Goal: Book appointment/travel/reservation

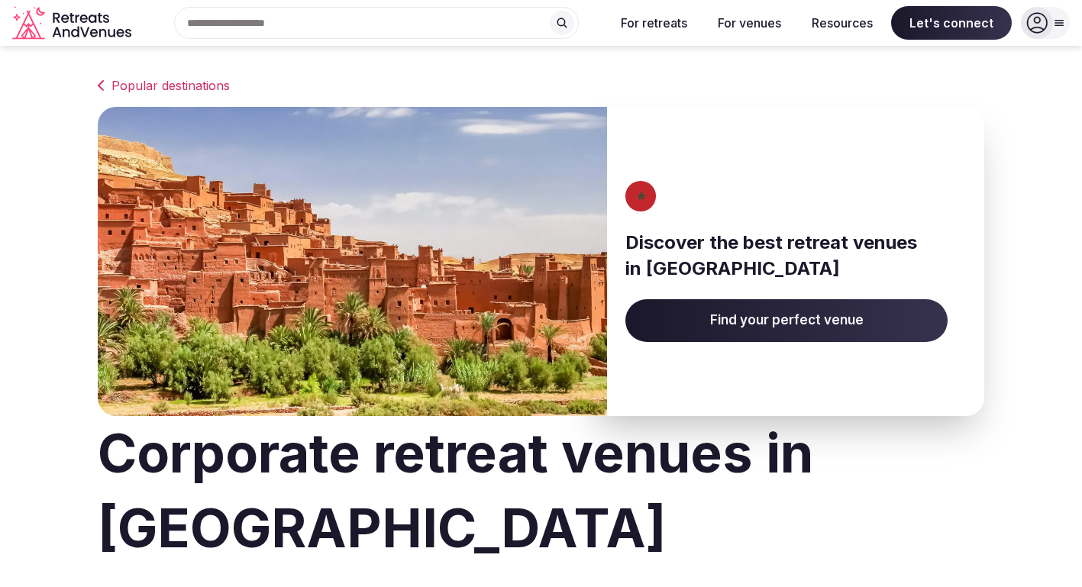
click at [788, 331] on span "Find your perfect venue" at bounding box center [786, 320] width 322 height 43
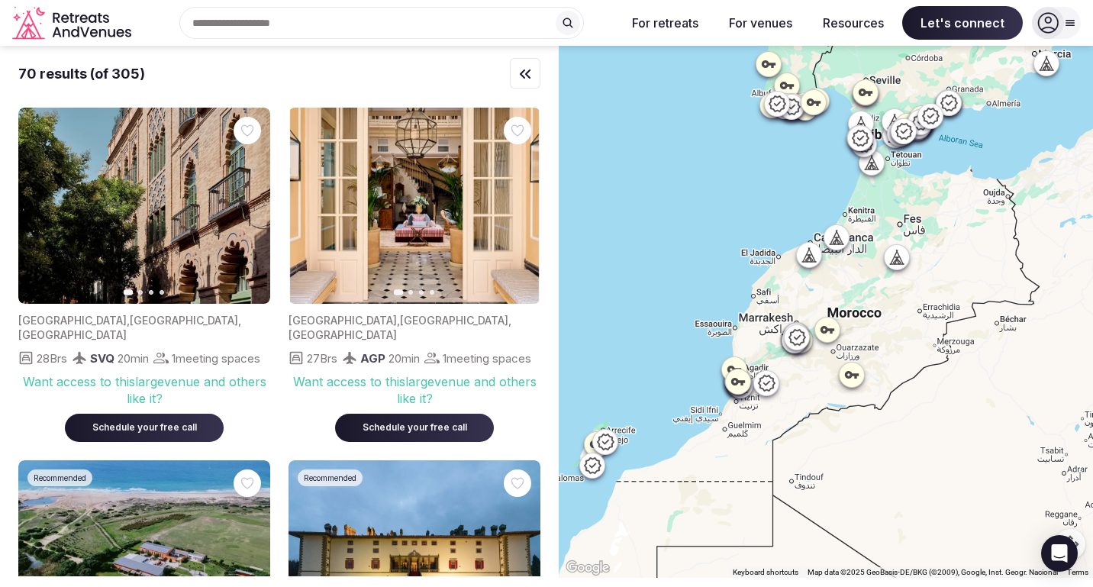
scroll to position [290, 0]
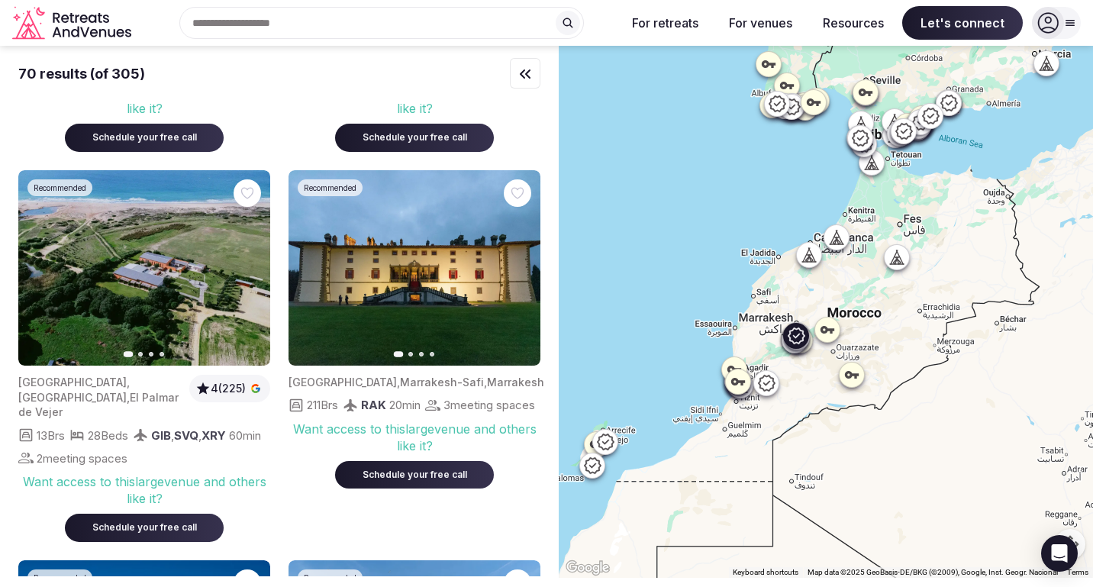
click at [515, 274] on icon "button" at bounding box center [519, 268] width 12 height 12
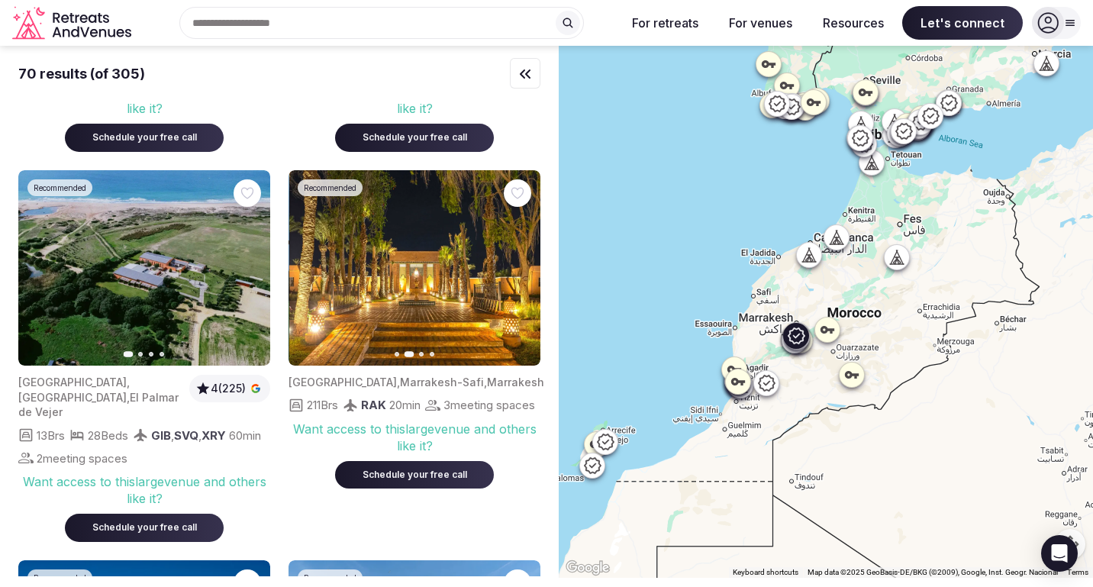
click at [515, 274] on icon "button" at bounding box center [519, 268] width 12 height 12
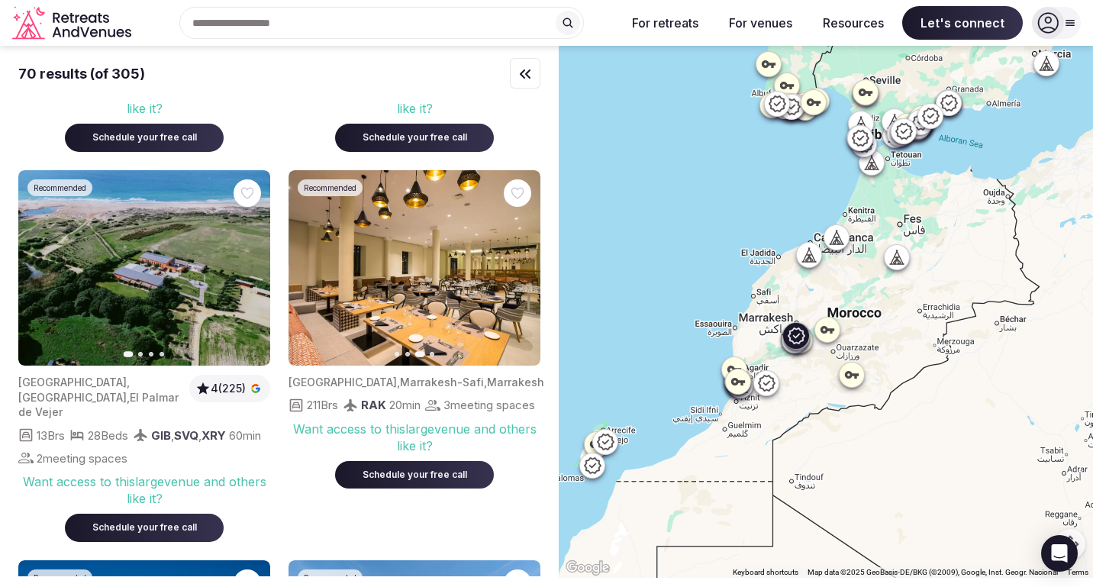
click at [515, 274] on icon "button" at bounding box center [519, 268] width 12 height 12
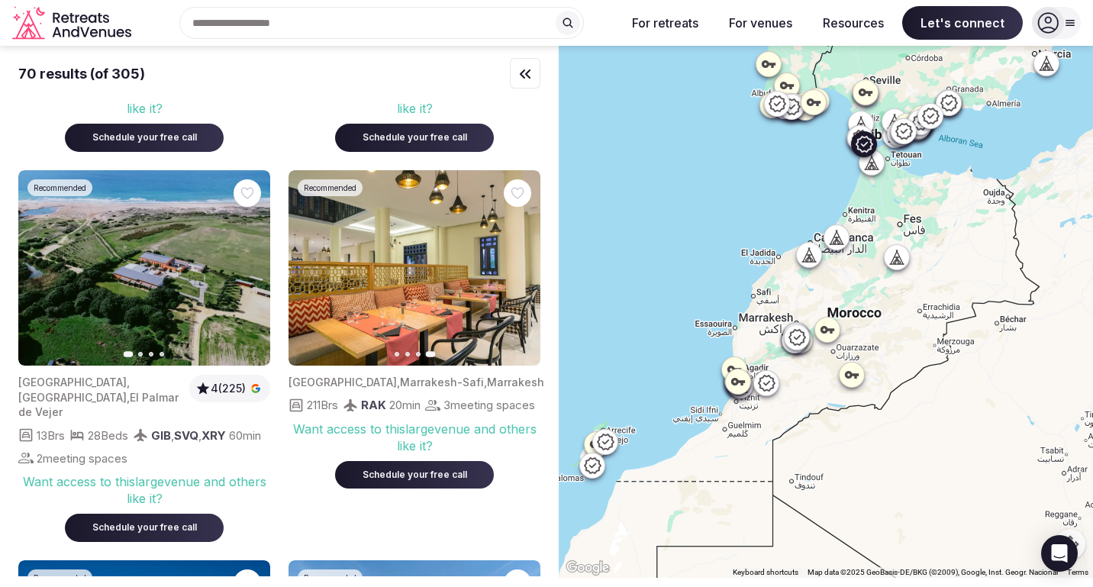
click at [248, 280] on button "Next slide" at bounding box center [249, 268] width 24 height 24
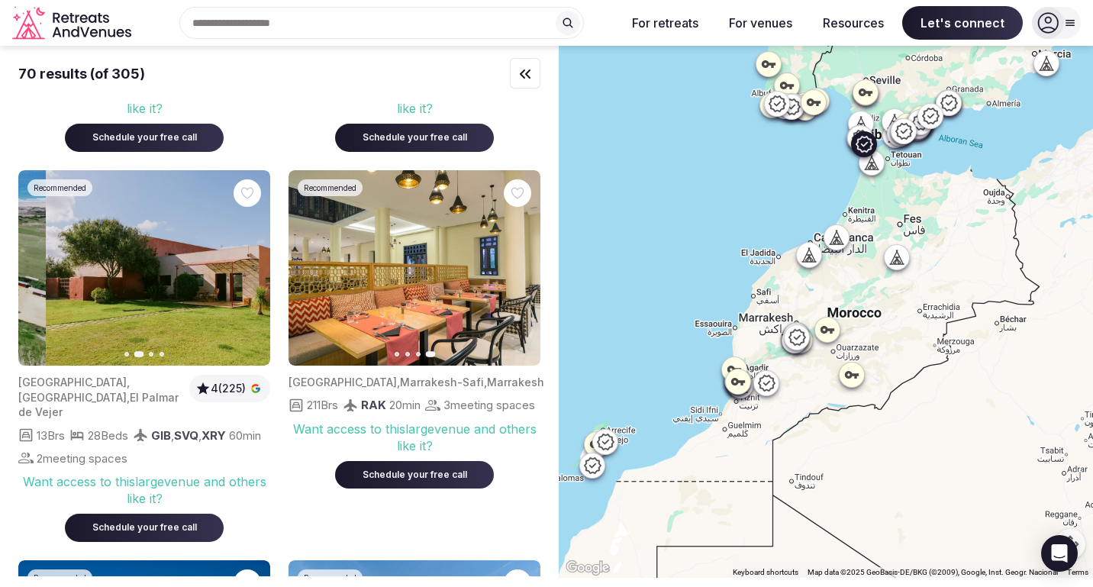
click at [248, 280] on button "Next slide" at bounding box center [249, 268] width 24 height 24
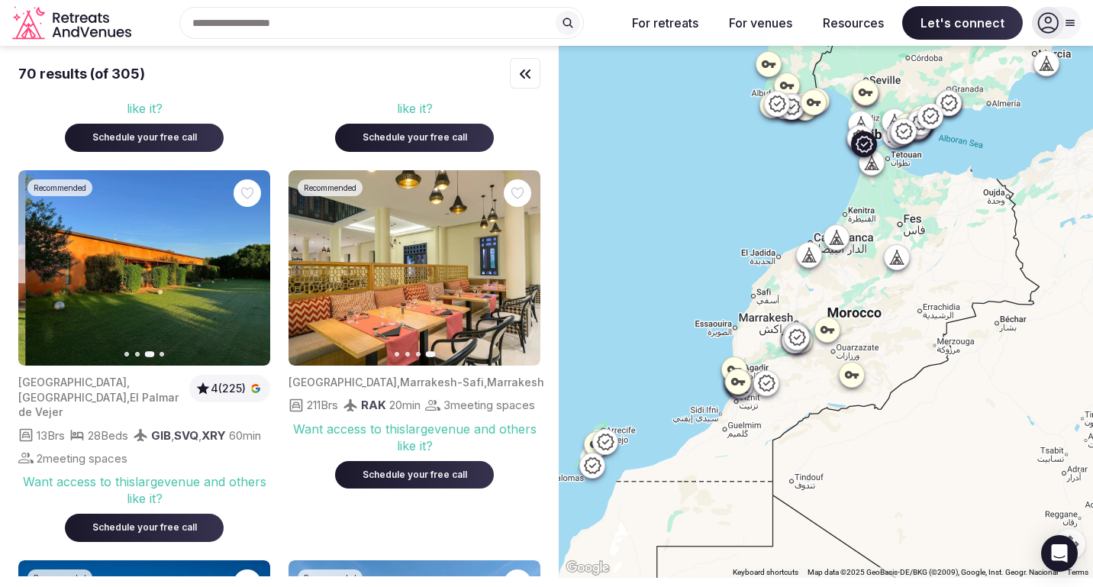
click at [250, 280] on button "Next slide" at bounding box center [249, 268] width 24 height 24
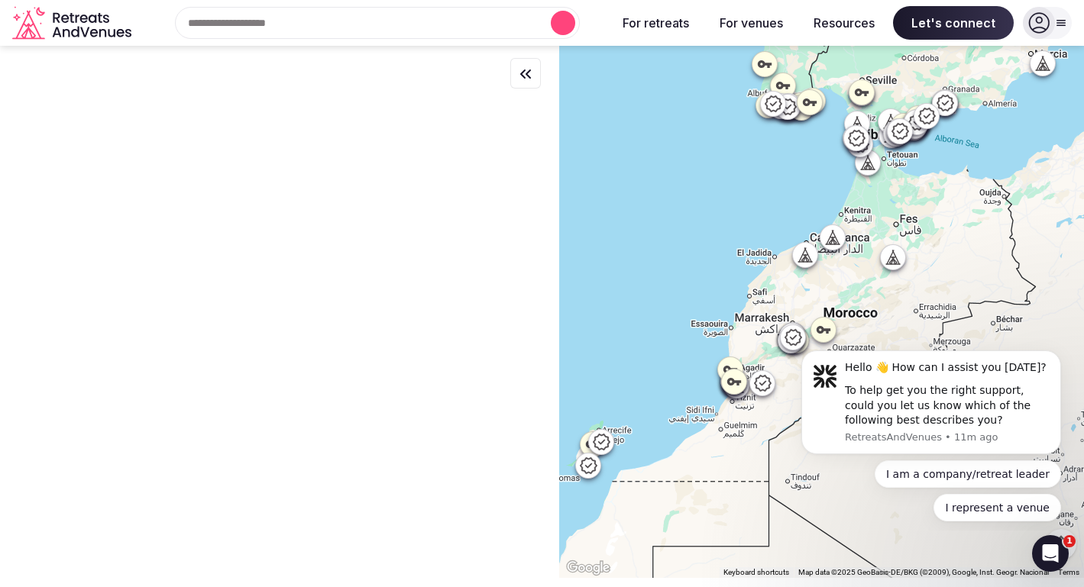
scroll to position [0, 0]
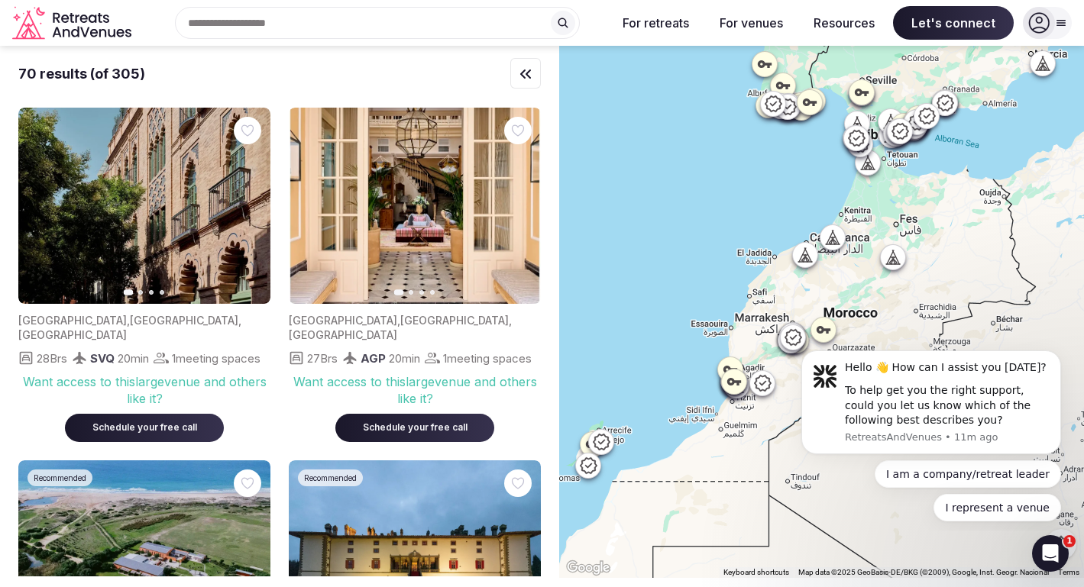
click at [1036, 31] on icon at bounding box center [1038, 22] width 21 height 21
click at [592, 27] on div "Search Popular Destinations [GEOGRAPHIC_DATA], [GEOGRAPHIC_DATA] [GEOGRAPHIC_DA…" at bounding box center [370, 23] width 467 height 32
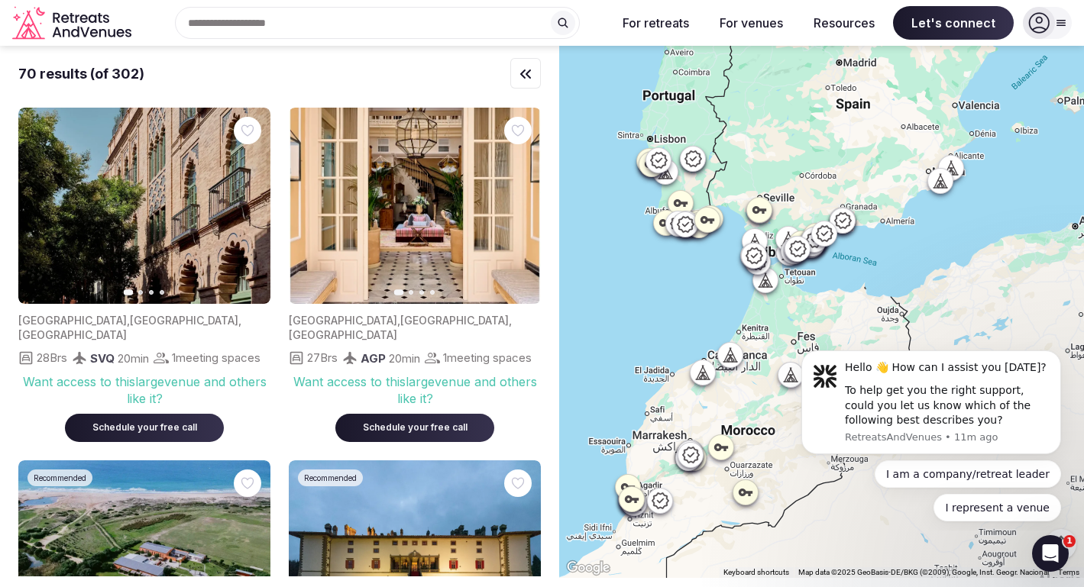
drag, startPoint x: 794, startPoint y: 295, endPoint x: 745, endPoint y: 403, distance: 119.3
click at [747, 405] on div at bounding box center [821, 312] width 525 height 532
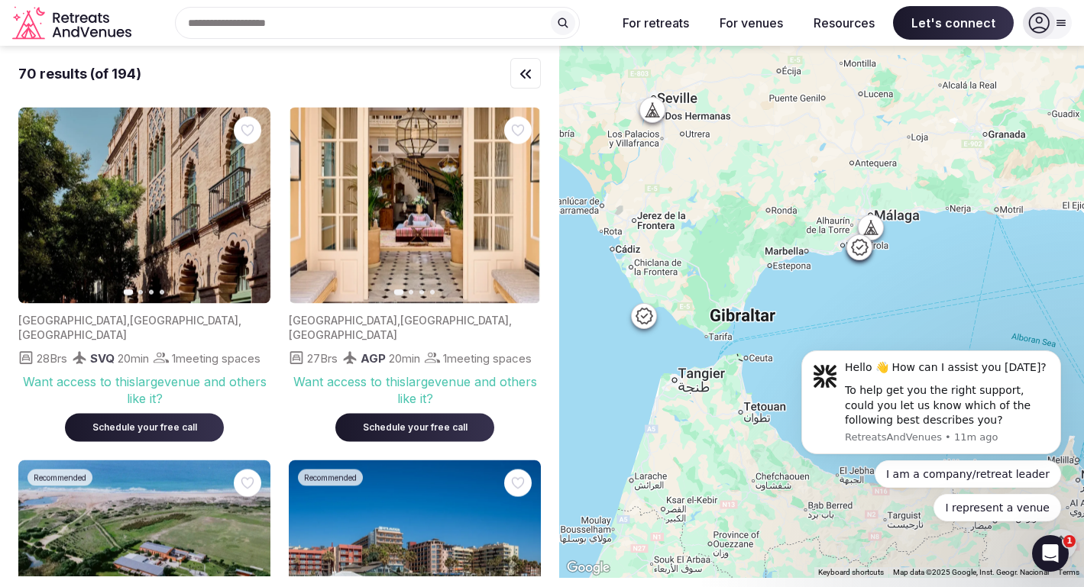
drag, startPoint x: 784, startPoint y: 284, endPoint x: 691, endPoint y: 412, distance: 157.9
click at [691, 412] on div at bounding box center [821, 312] width 525 height 532
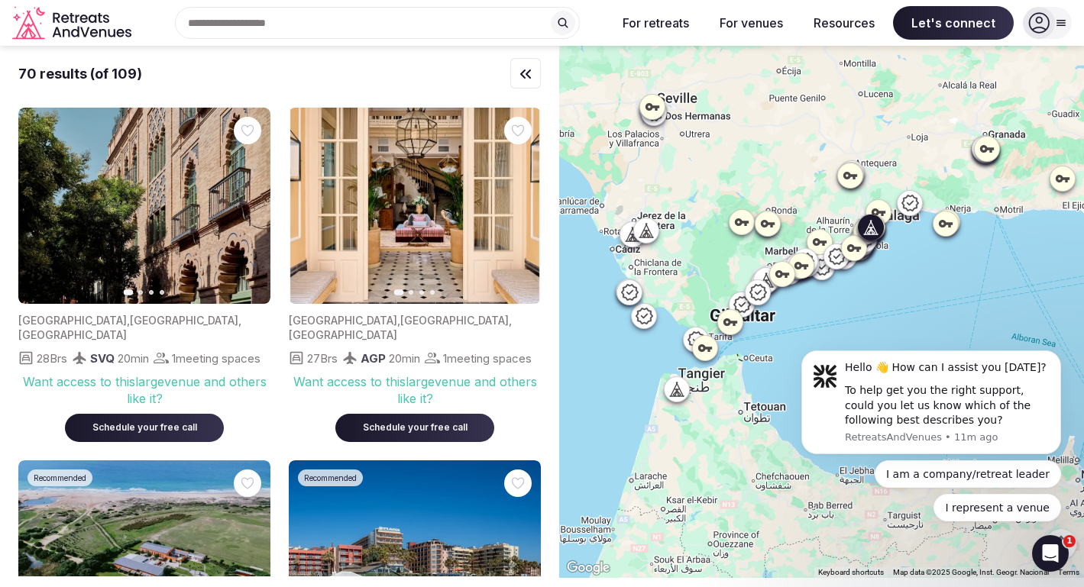
click at [524, 202] on icon "button" at bounding box center [519, 206] width 12 height 12
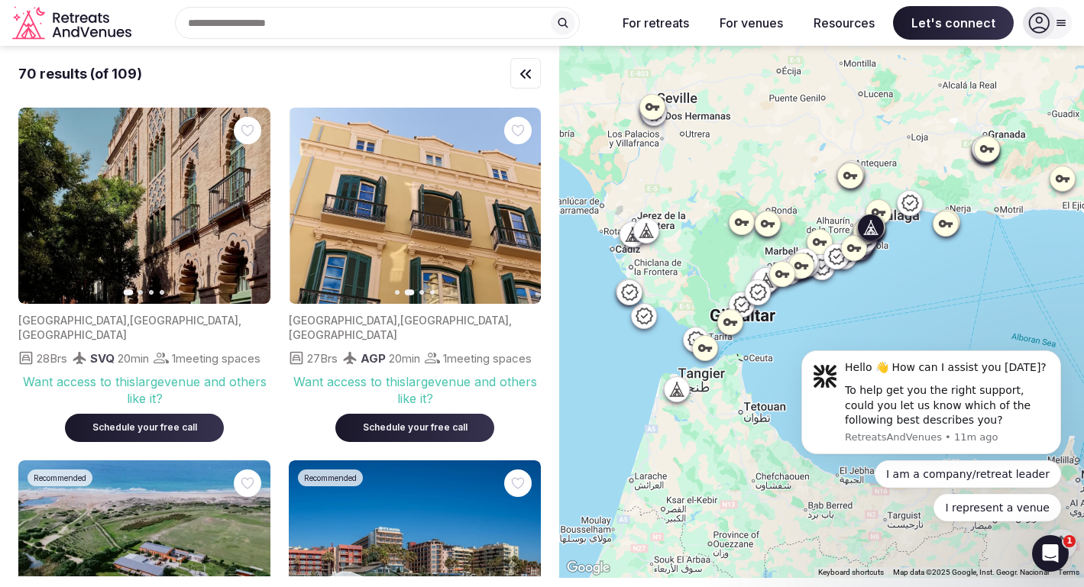
click at [524, 202] on icon "button" at bounding box center [519, 206] width 12 height 12
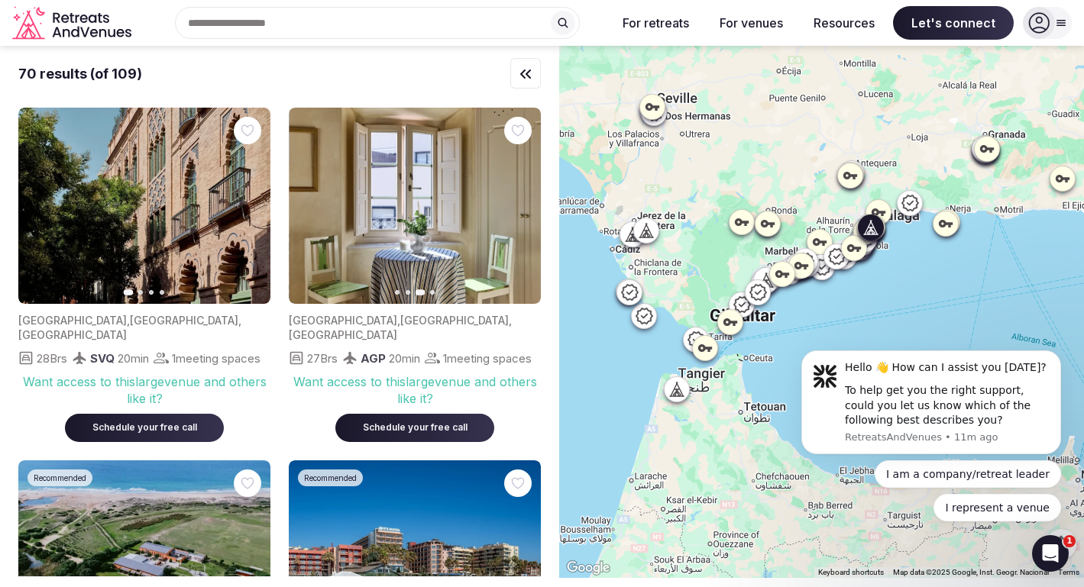
click at [524, 202] on icon "button" at bounding box center [519, 206] width 12 height 12
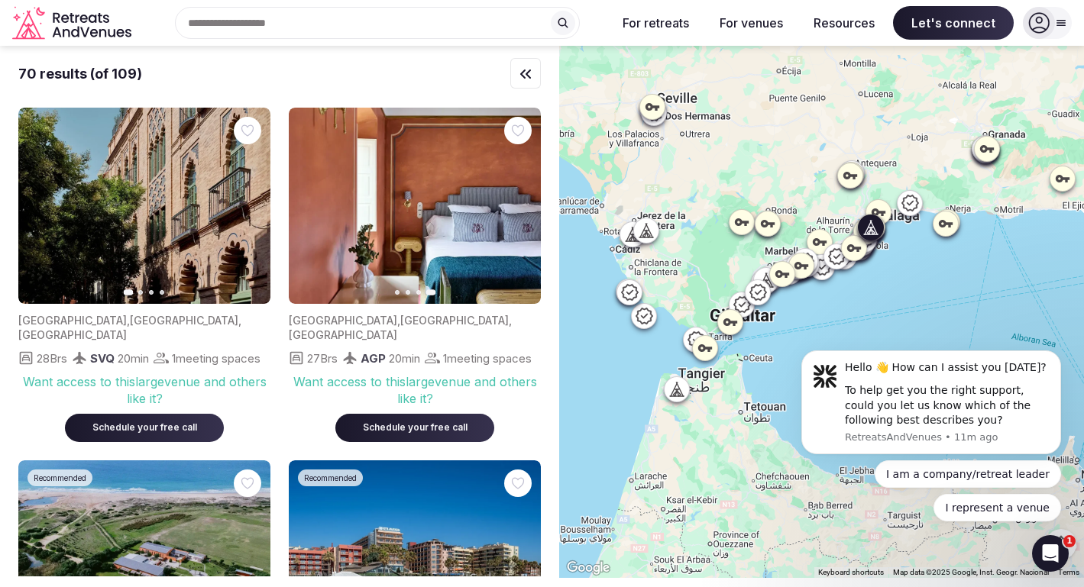
click at [306, 207] on icon "button" at bounding box center [310, 206] width 12 height 12
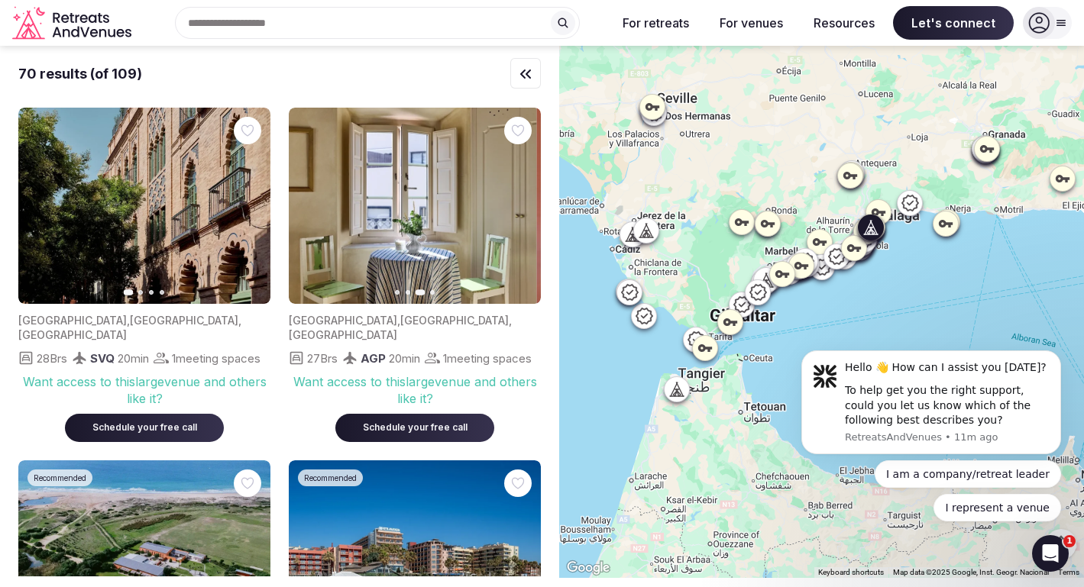
click at [306, 207] on icon "button" at bounding box center [310, 206] width 12 height 12
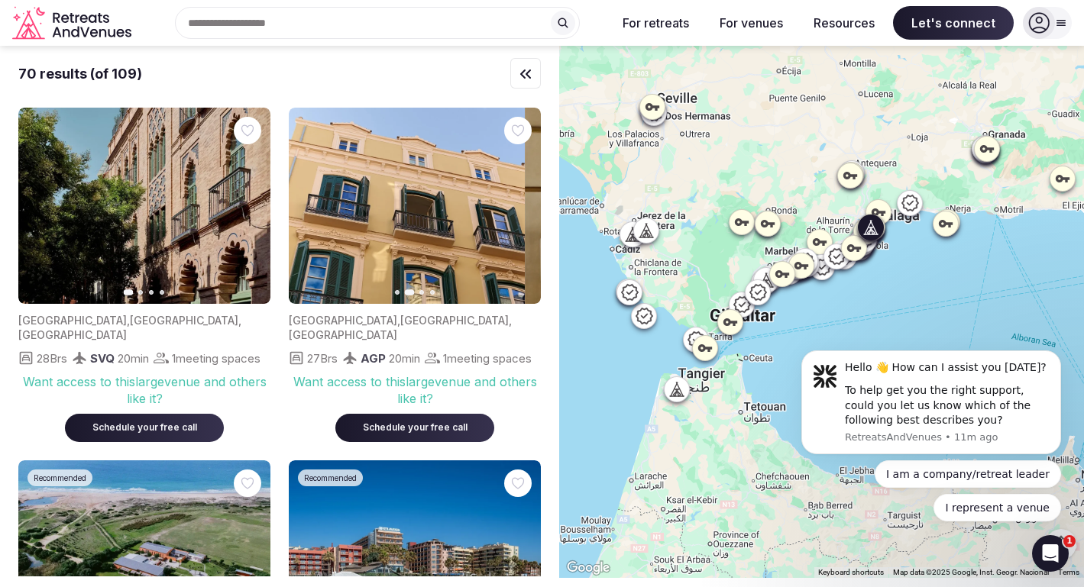
click at [306, 207] on icon "button" at bounding box center [310, 206] width 12 height 12
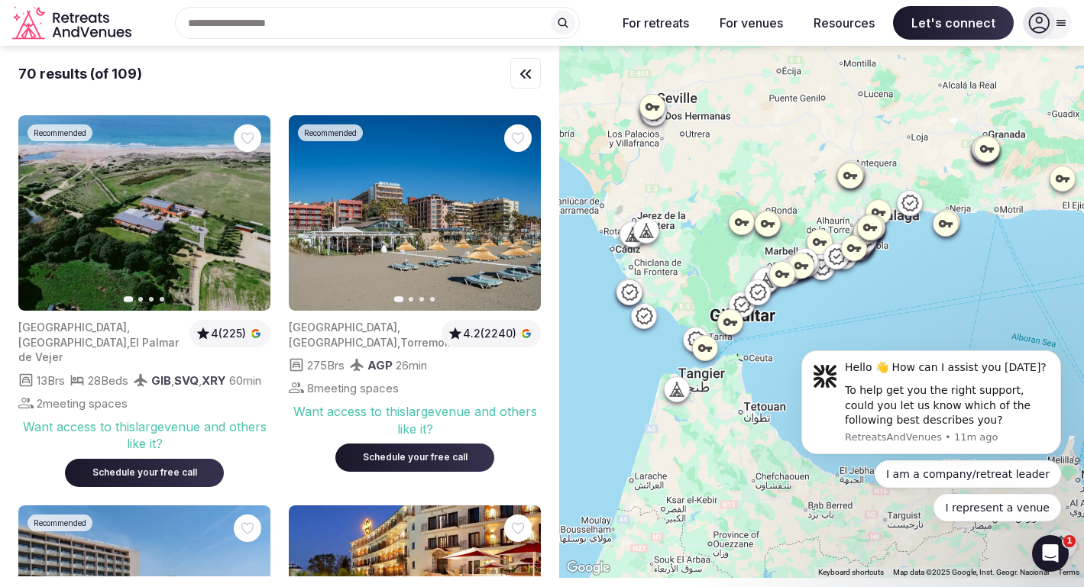
scroll to position [376, 0]
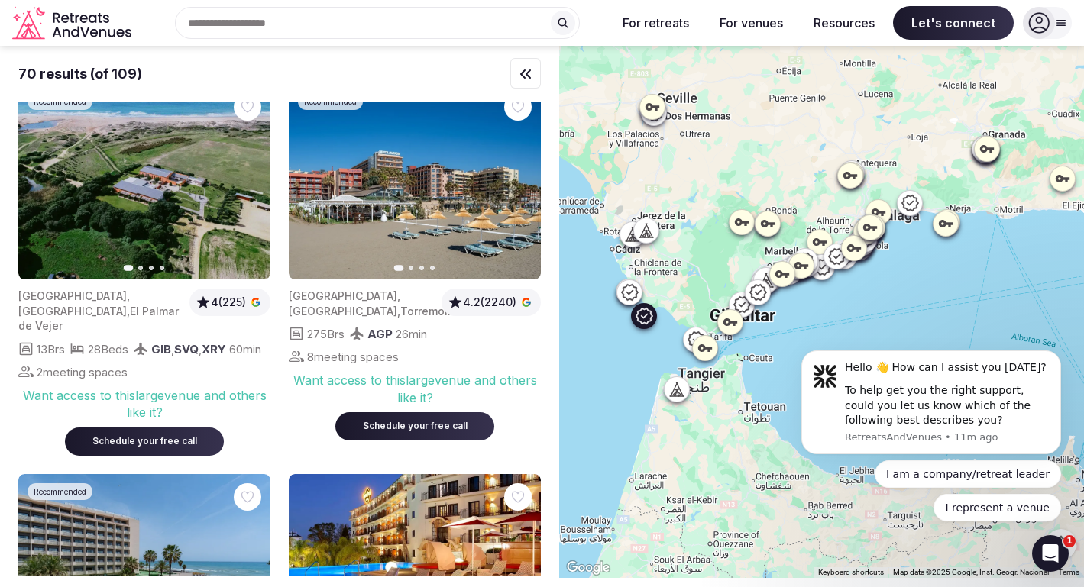
click at [244, 188] on icon "button" at bounding box center [249, 182] width 12 height 12
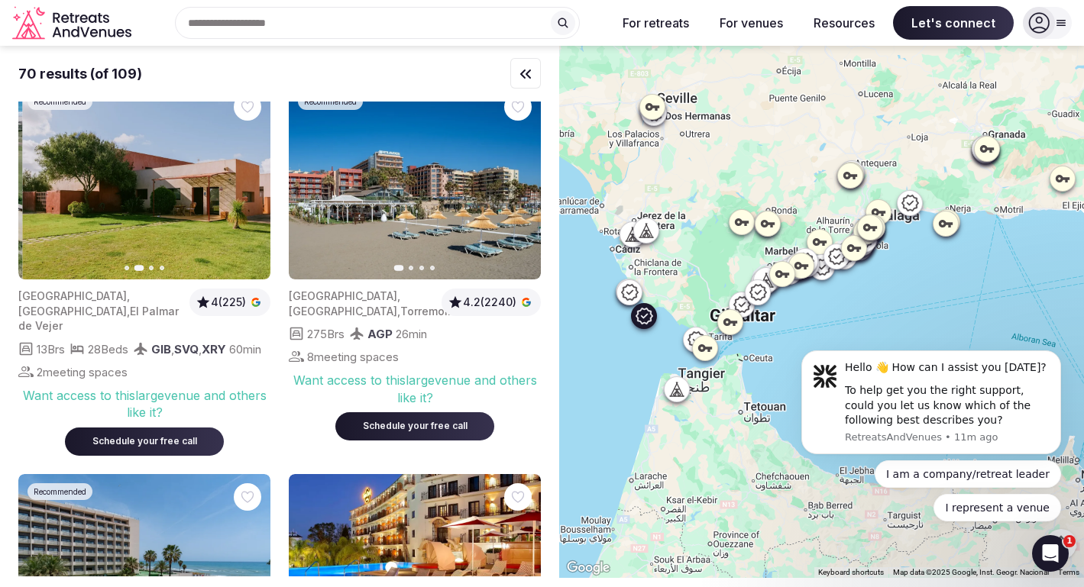
click at [244, 188] on icon "button" at bounding box center [249, 182] width 12 height 12
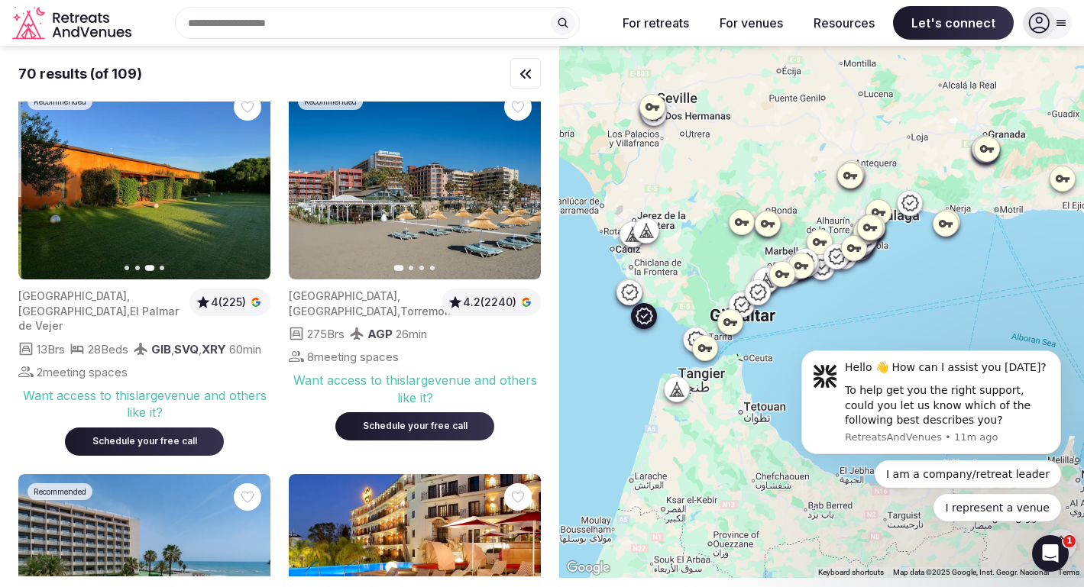
click at [244, 188] on icon "button" at bounding box center [249, 182] width 12 height 12
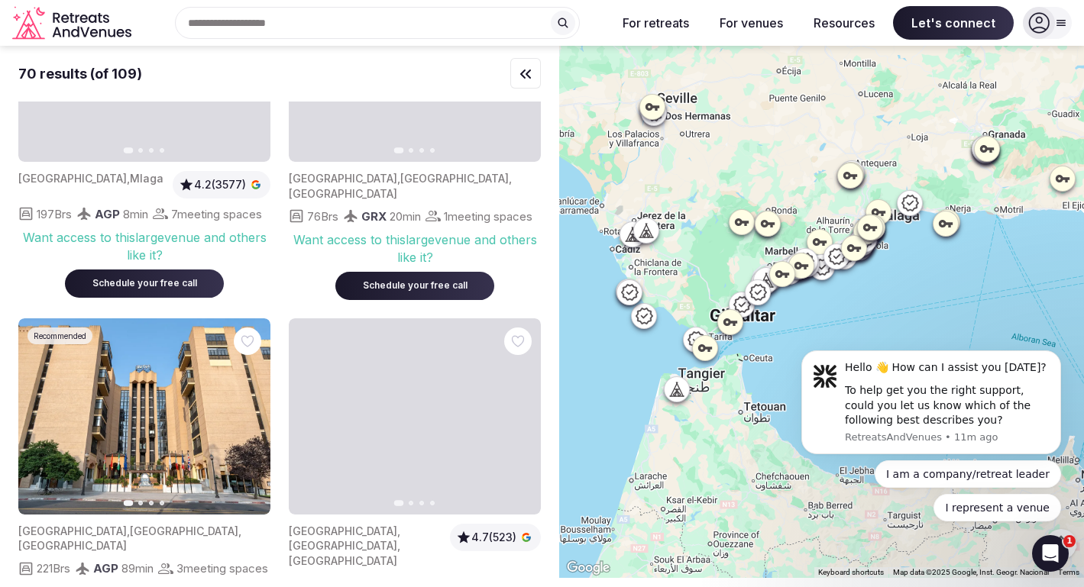
scroll to position [1797, 0]
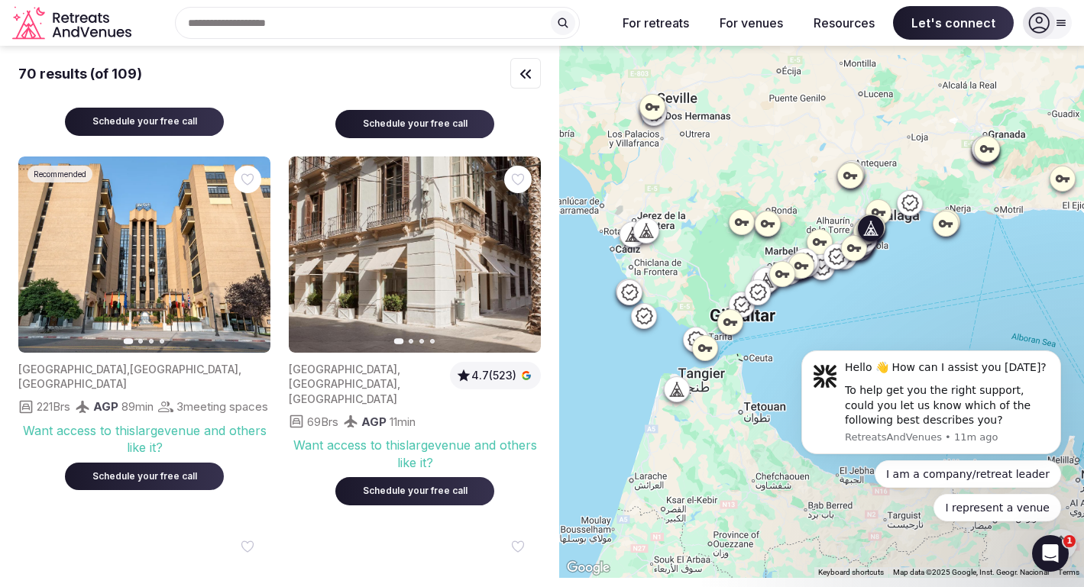
click at [528, 266] on button "Next slide" at bounding box center [519, 254] width 24 height 24
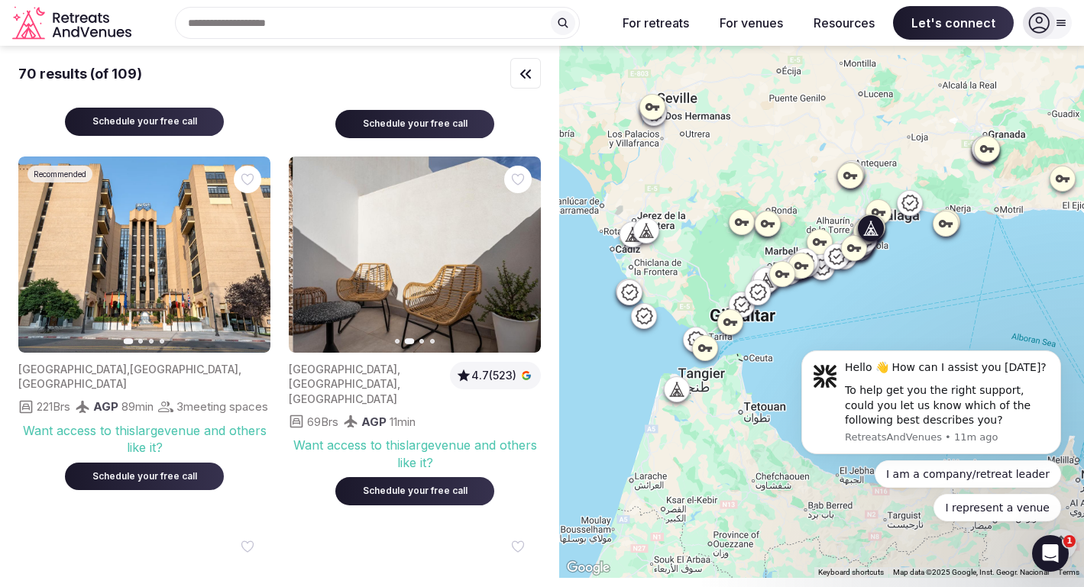
click at [528, 266] on button "Next slide" at bounding box center [519, 254] width 24 height 24
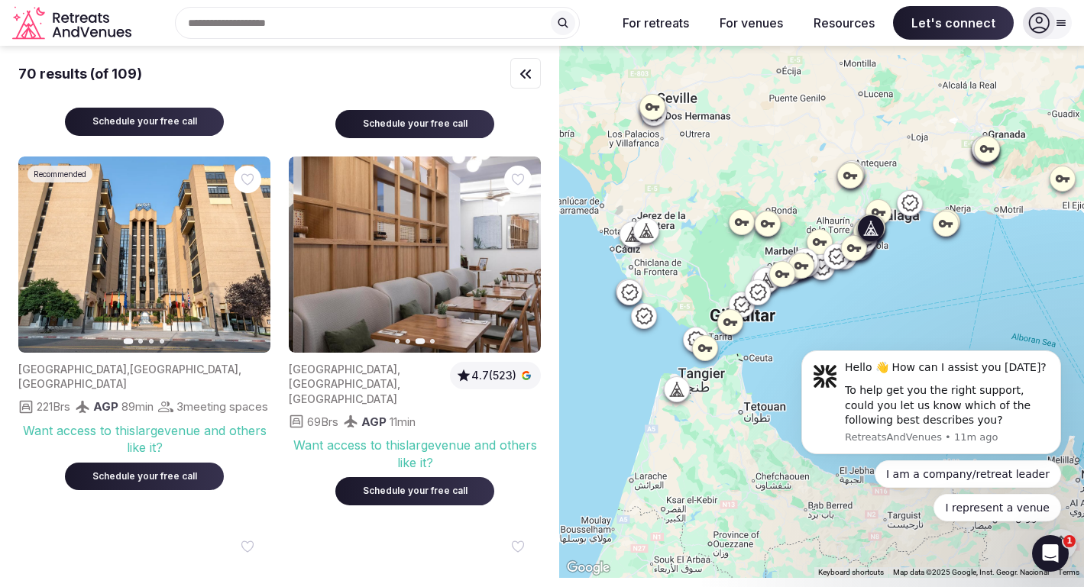
click at [528, 266] on button "Next slide" at bounding box center [519, 254] width 24 height 24
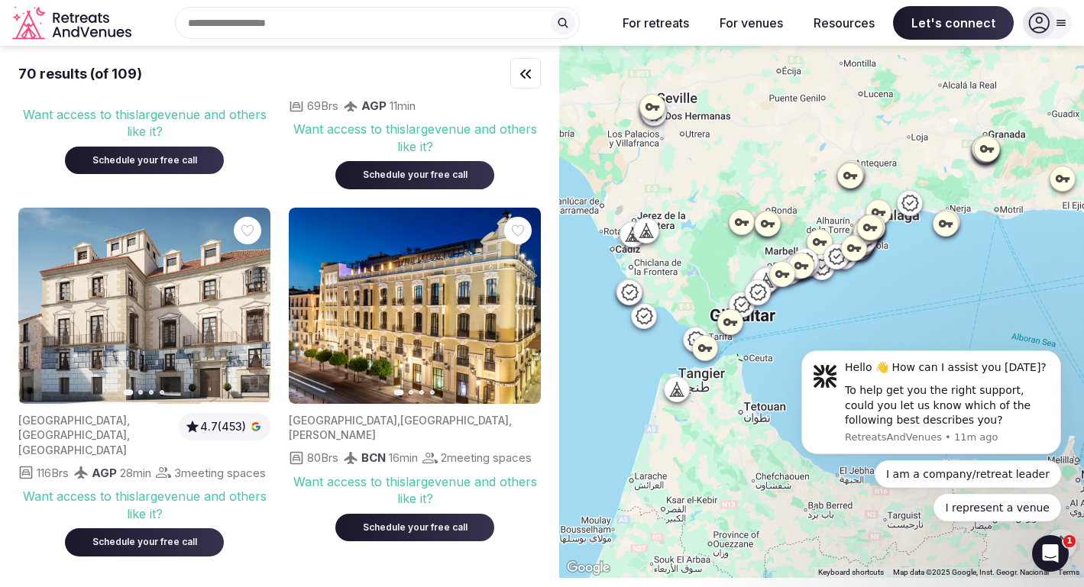
scroll to position [2654, 0]
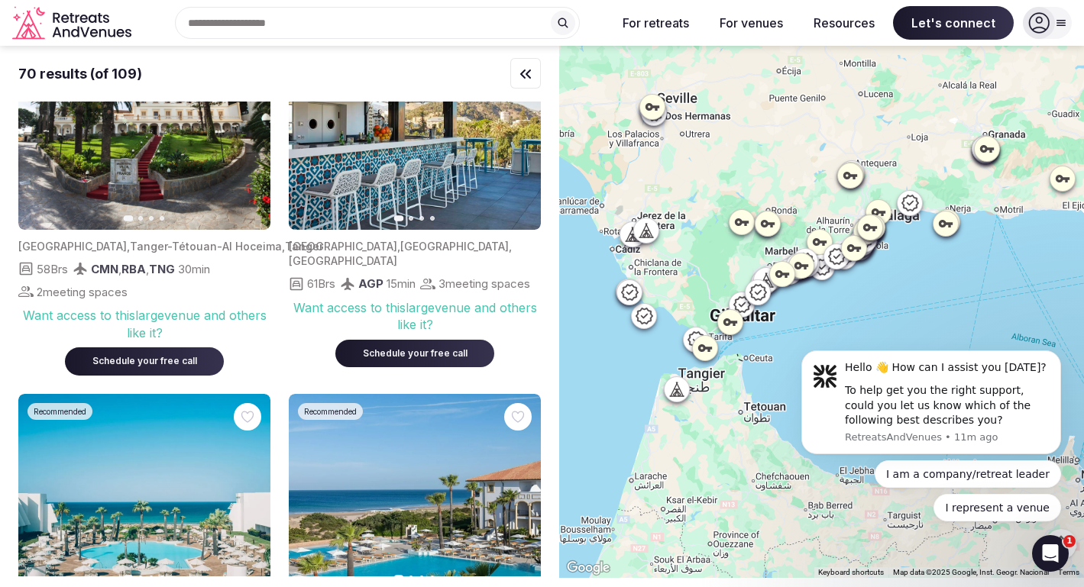
click at [748, 228] on icon at bounding box center [741, 221] width 15 height 15
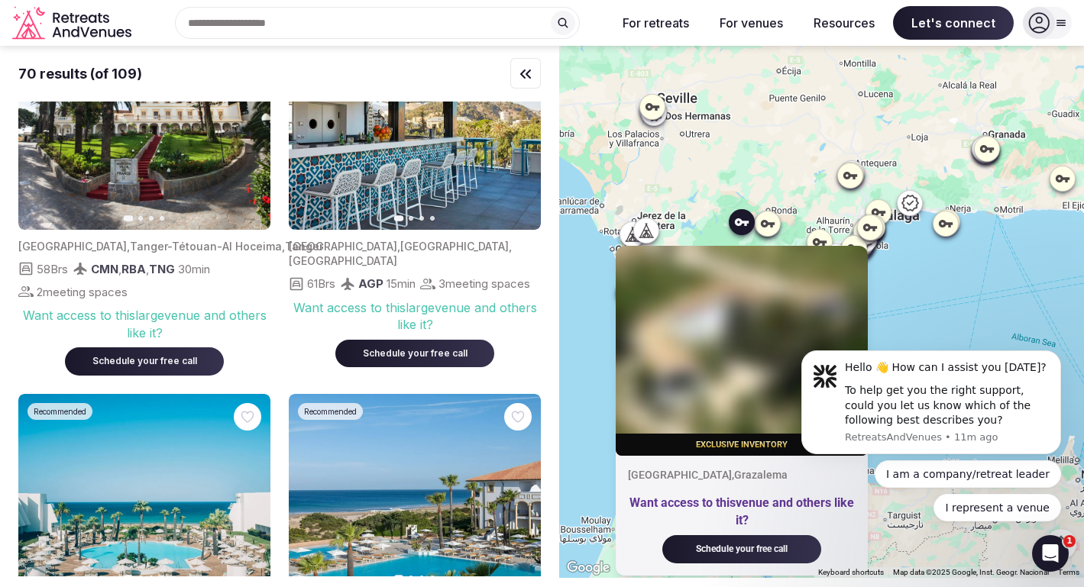
click at [648, 234] on icon at bounding box center [645, 230] width 15 height 15
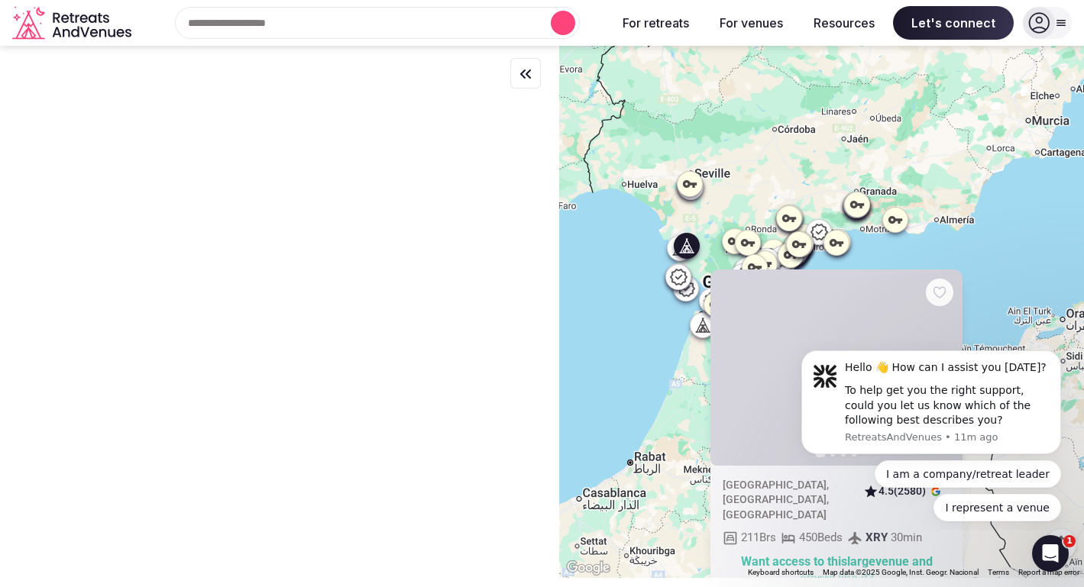
scroll to position [0, 0]
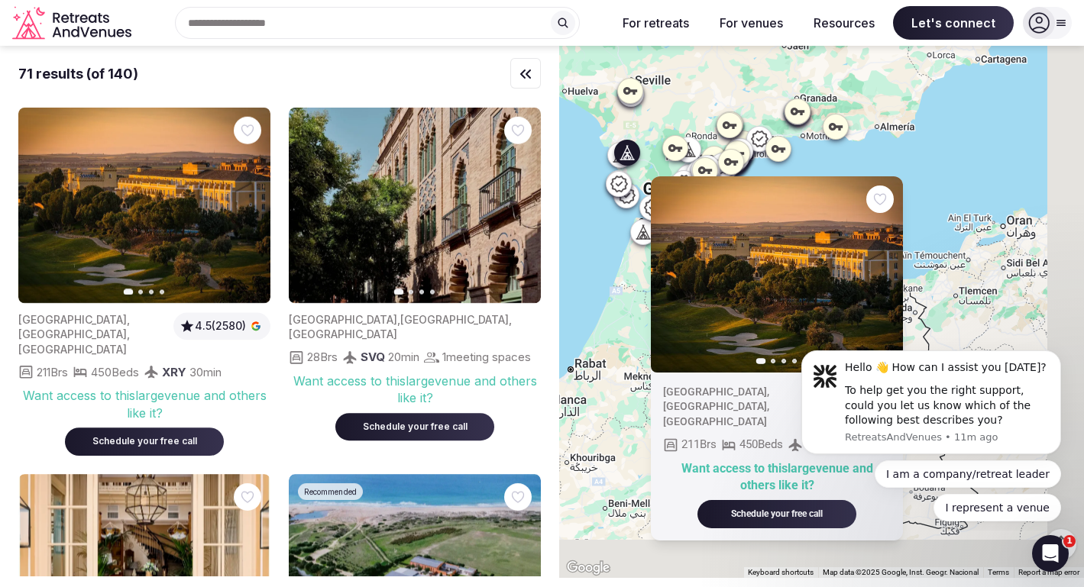
drag, startPoint x: 586, startPoint y: 274, endPoint x: 543, endPoint y: 202, distance: 84.6
click at [543, 202] on div "71 results (of 140) Previous slide Next slide [GEOGRAPHIC_DATA] , [GEOGRAPHIC_D…" at bounding box center [542, 312] width 1084 height 532
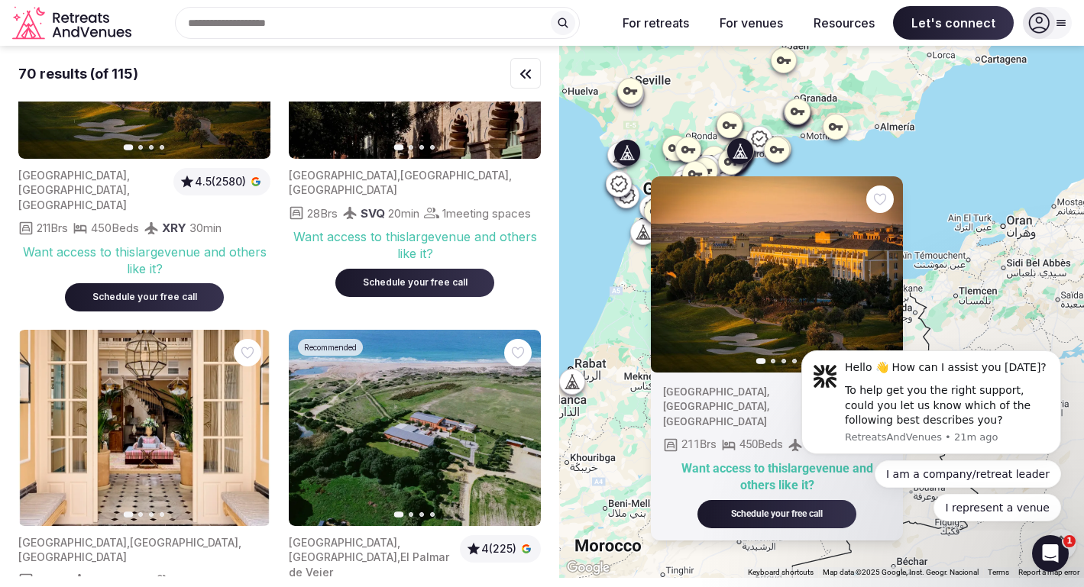
scroll to position [318, 0]
